Goal: Manage account settings

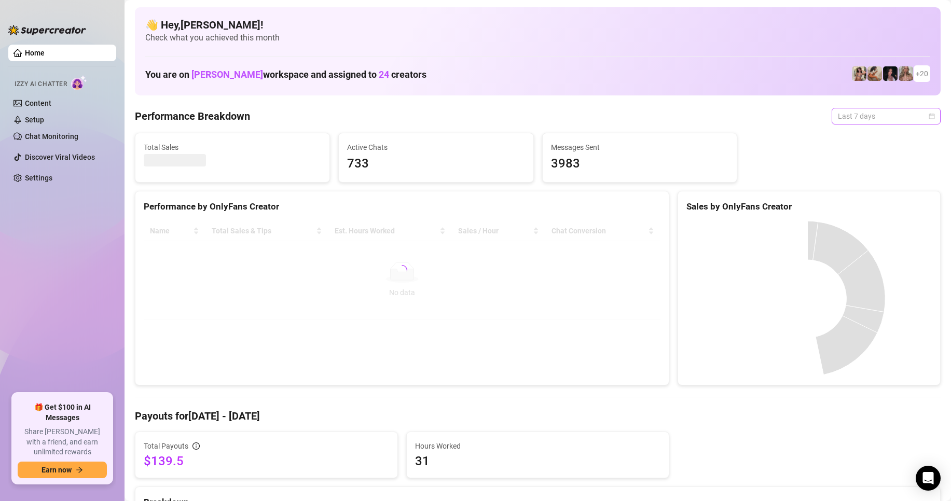
click at [838, 113] on span "Last 7 days" at bounding box center [886, 116] width 97 height 16
click at [847, 202] on div "Custom date" at bounding box center [877, 203] width 92 height 11
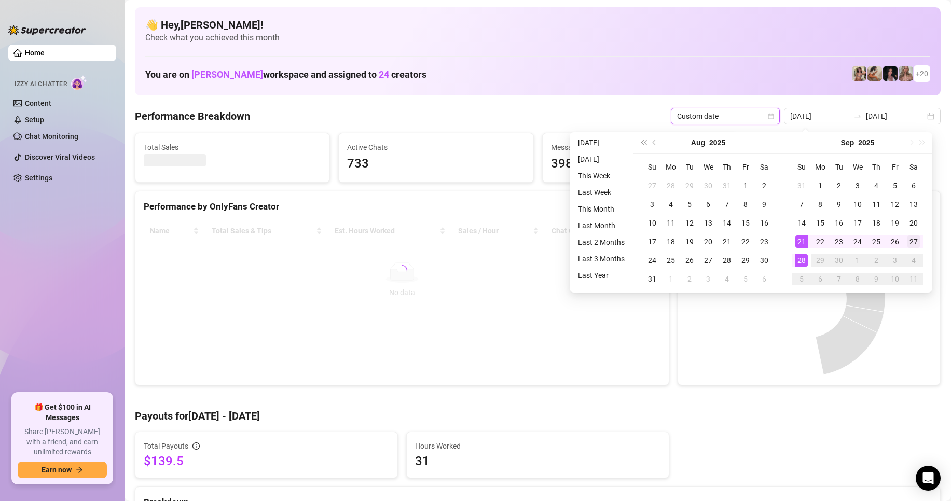
type input "[DATE]"
click at [913, 245] on div "27" at bounding box center [914, 242] width 12 height 12
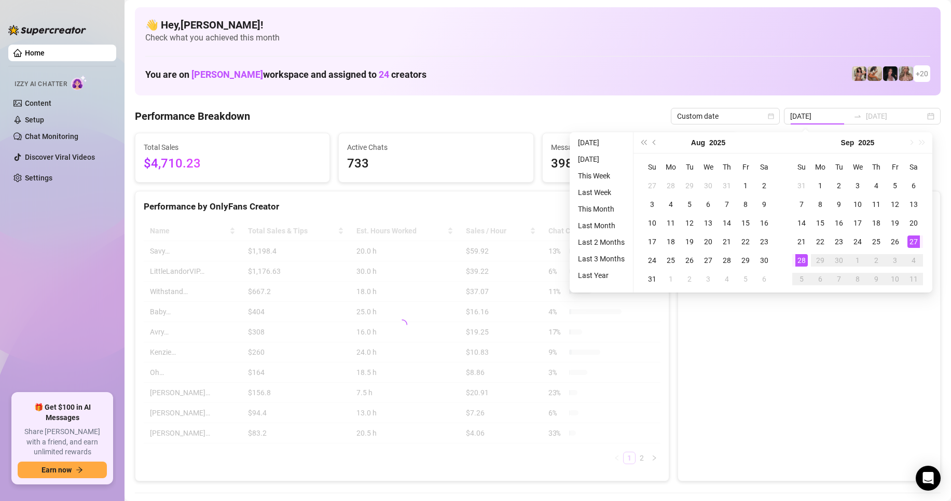
type input "[DATE]"
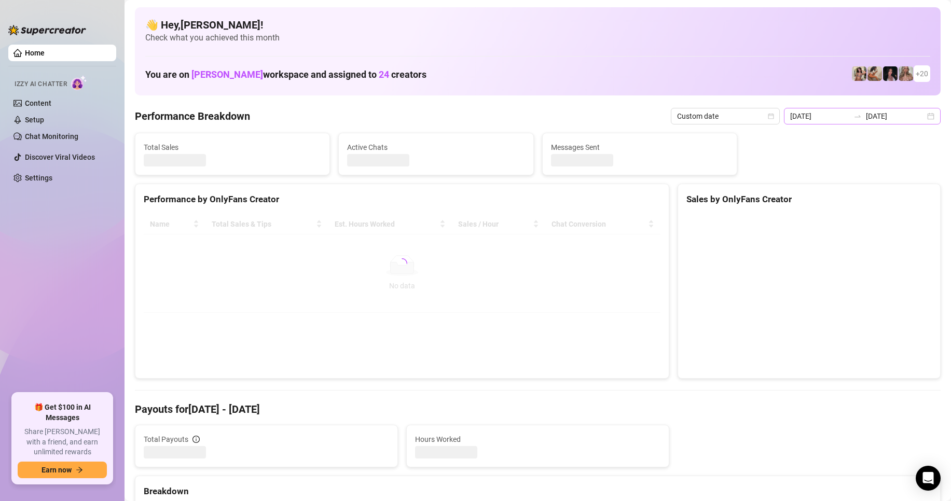
click at [846, 122] on div "[DATE] [DATE]" at bounding box center [862, 116] width 157 height 17
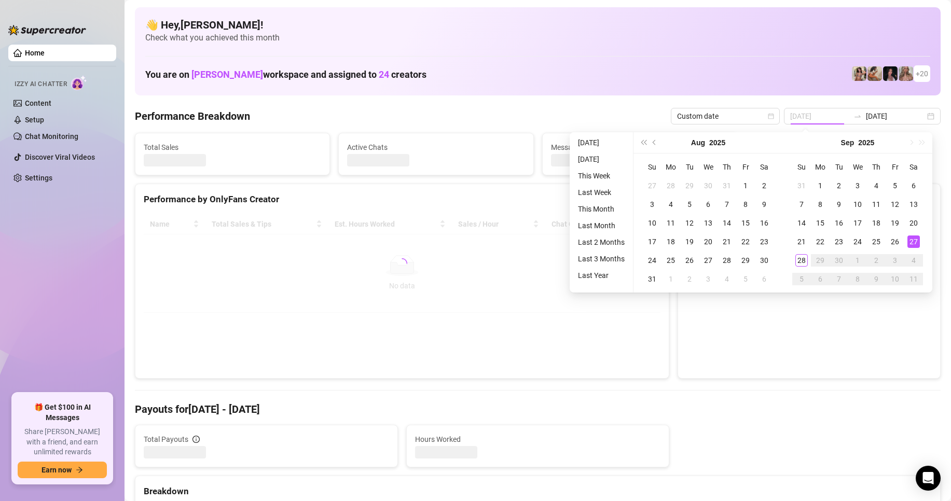
click at [910, 244] on div "27" at bounding box center [914, 242] width 12 height 12
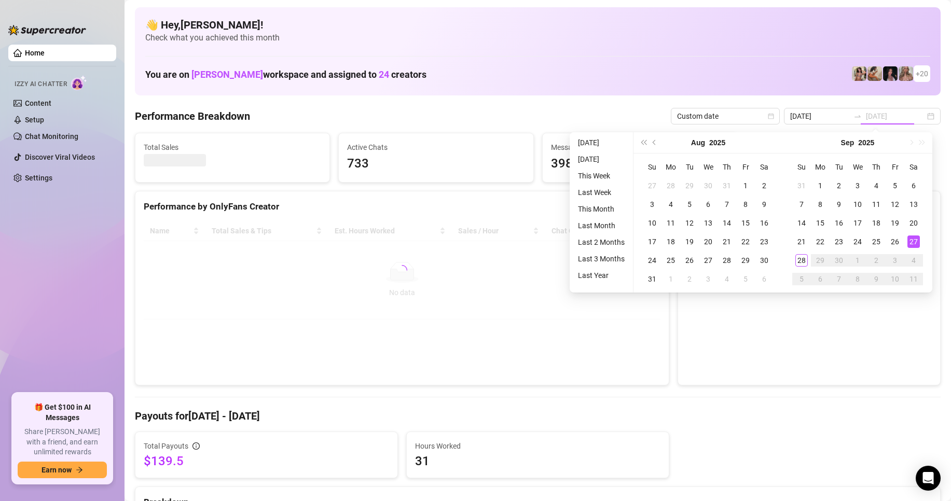
click at [908, 240] on div "27" at bounding box center [914, 242] width 12 height 12
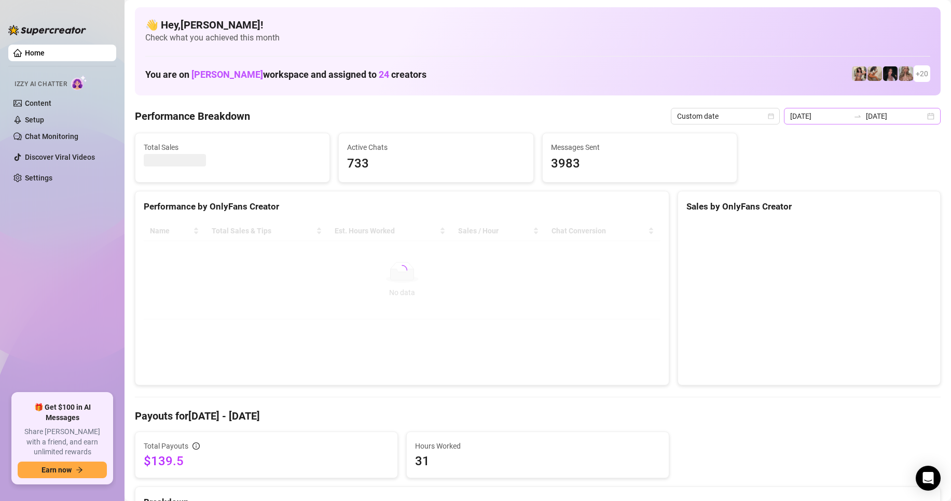
click at [850, 115] on div at bounding box center [858, 116] width 17 height 8
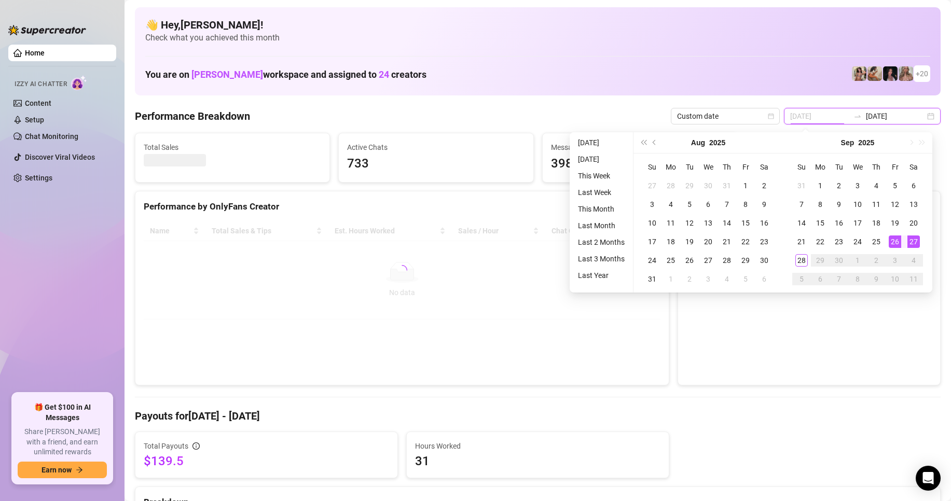
type input "[DATE]"
click at [909, 242] on div "27" at bounding box center [914, 242] width 12 height 12
type input "[DATE]"
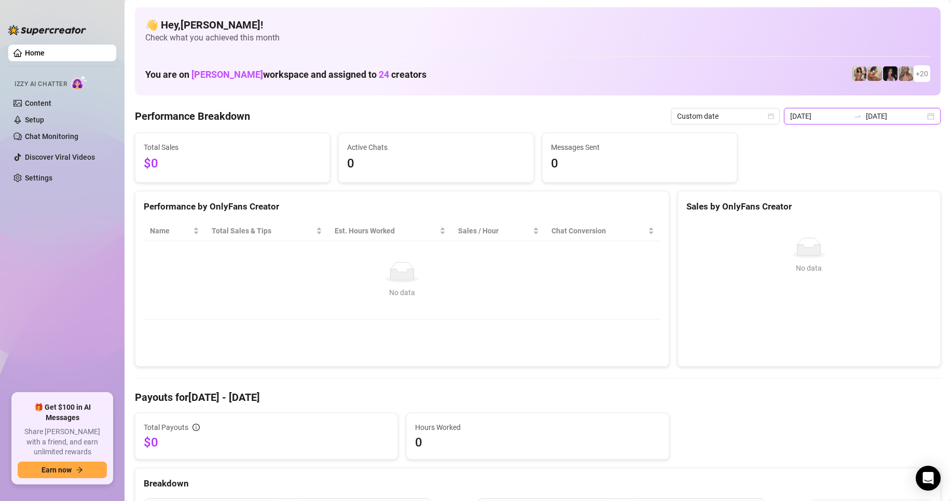
click at [893, 118] on input "[DATE]" at bounding box center [895, 116] width 59 height 11
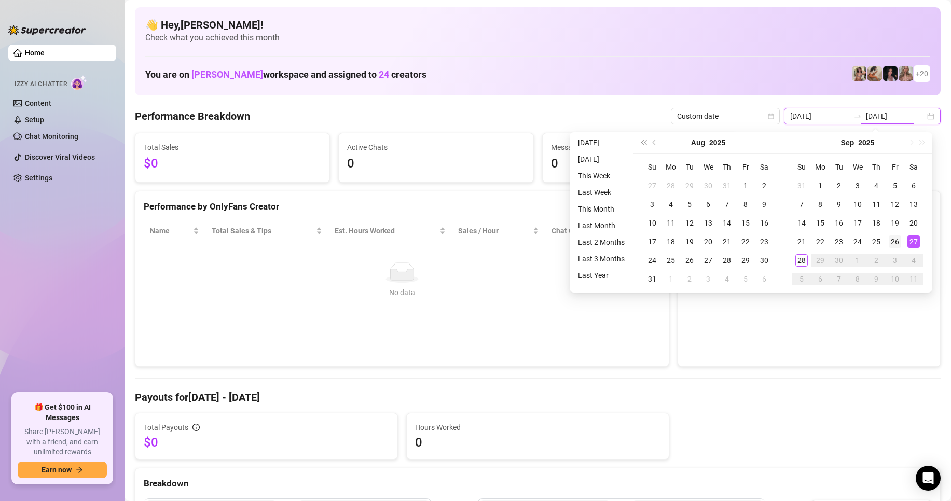
type input "[DATE]"
click at [892, 242] on div "26" at bounding box center [895, 242] width 12 height 12
type input "[DATE]"
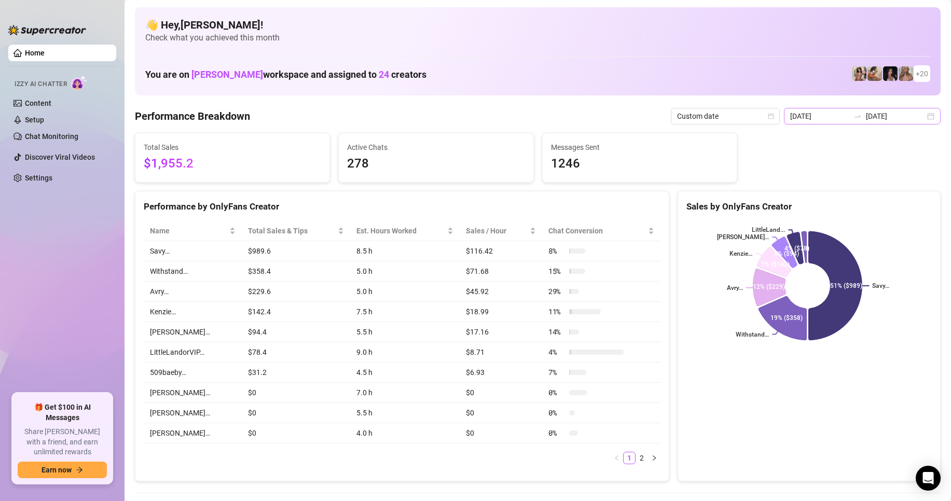
click at [860, 123] on div "[DATE] [DATE]" at bounding box center [862, 116] width 157 height 17
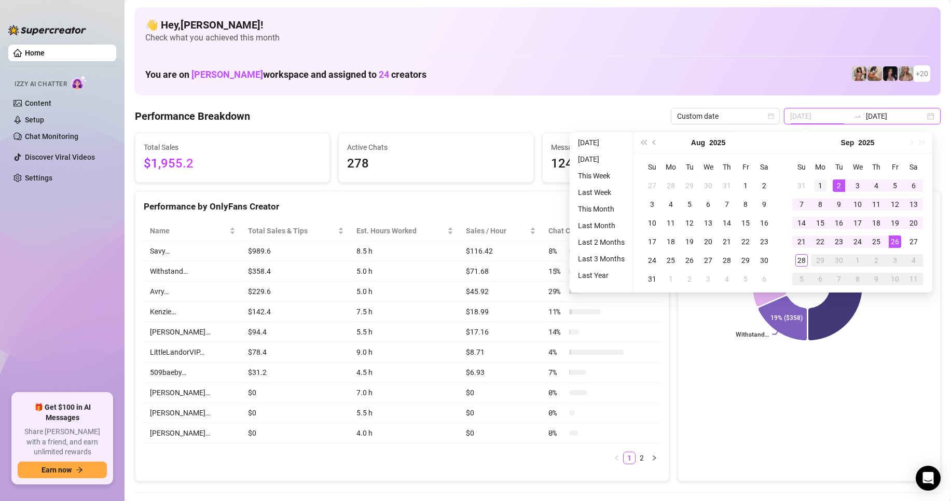
type input "[DATE]"
click at [819, 184] on div "1" at bounding box center [820, 186] width 12 height 12
type input "[DATE]"
click at [802, 263] on div "28" at bounding box center [802, 260] width 12 height 12
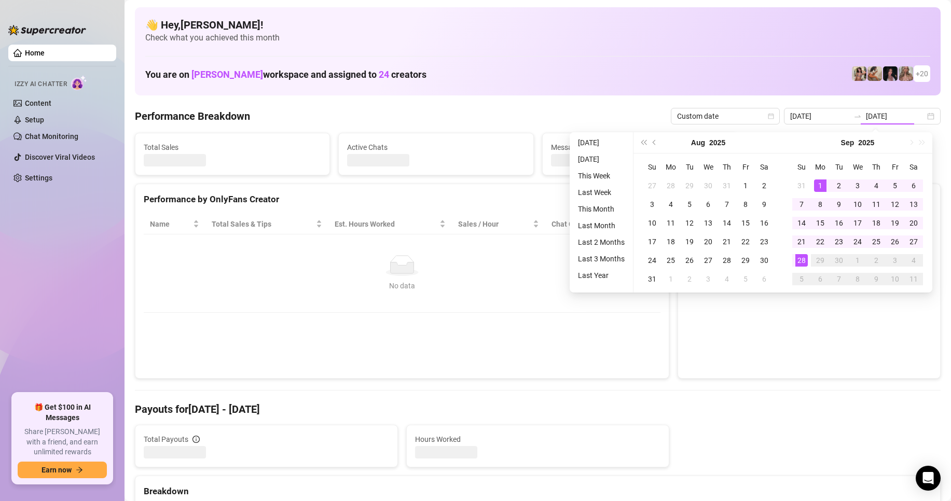
type input "[DATE]"
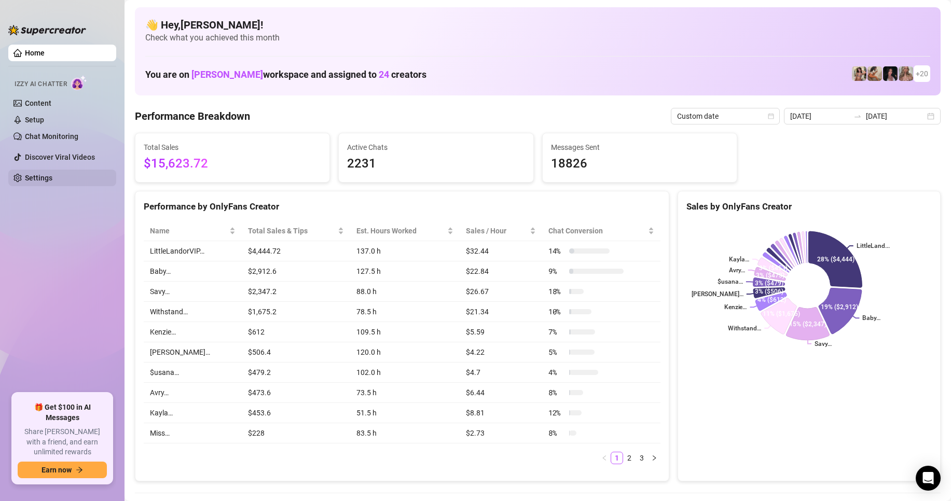
click at [39, 182] on link "Settings" at bounding box center [39, 178] width 28 height 8
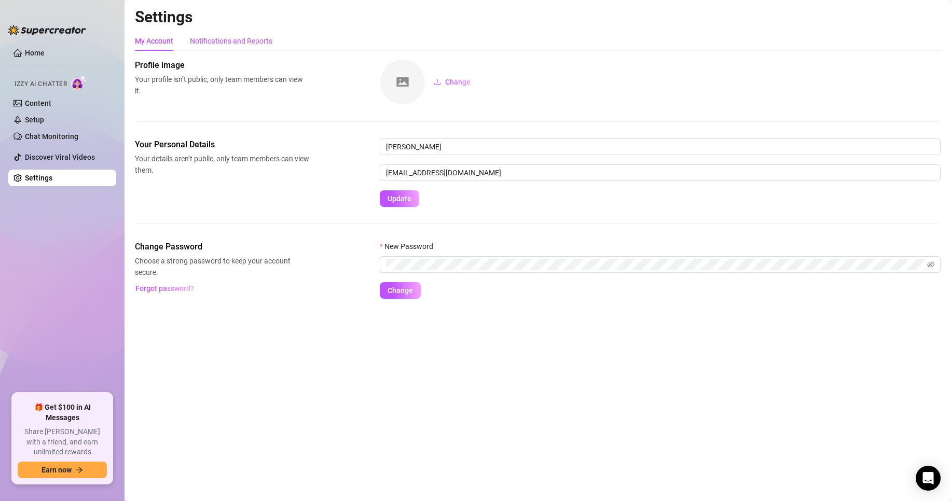
click at [243, 40] on div "Notifications and Reports" at bounding box center [231, 40] width 83 height 11
